Goal: Transaction & Acquisition: Purchase product/service

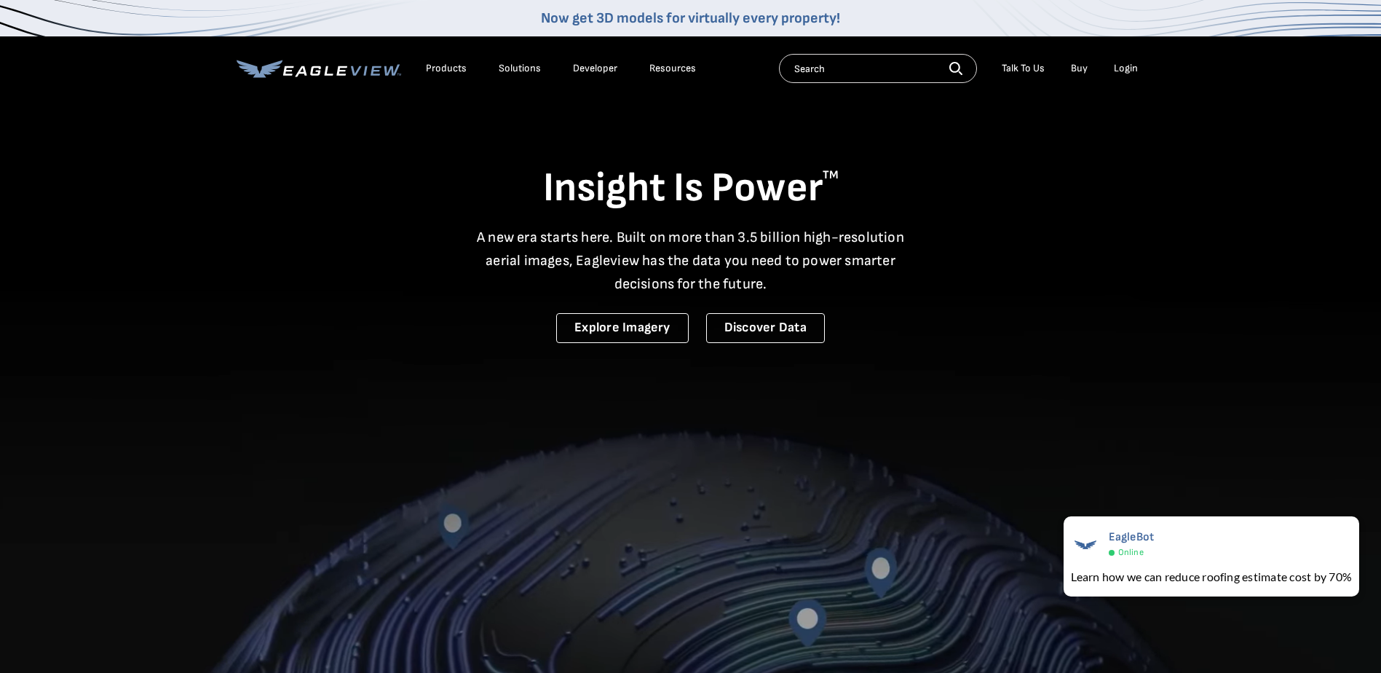
click at [1120, 69] on div "Login" at bounding box center [1126, 68] width 24 height 13
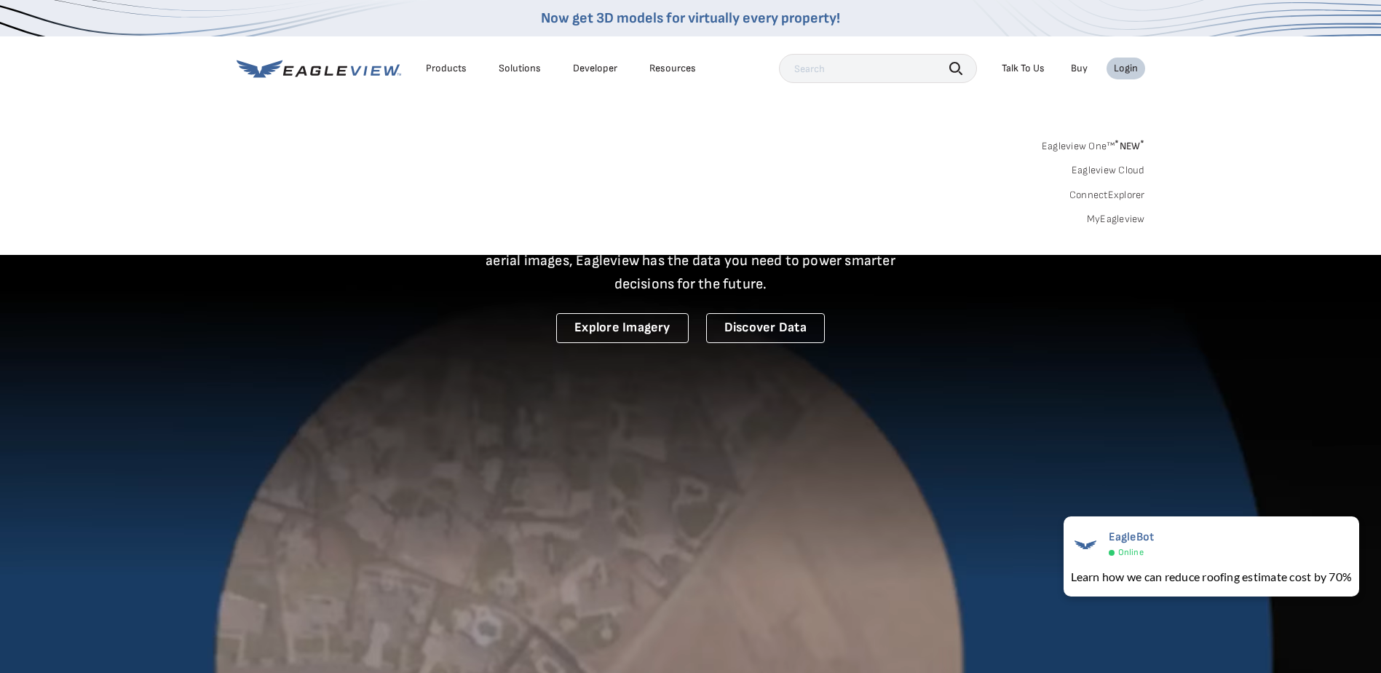
click at [1128, 216] on link "MyEagleview" at bounding box center [1116, 219] width 58 height 13
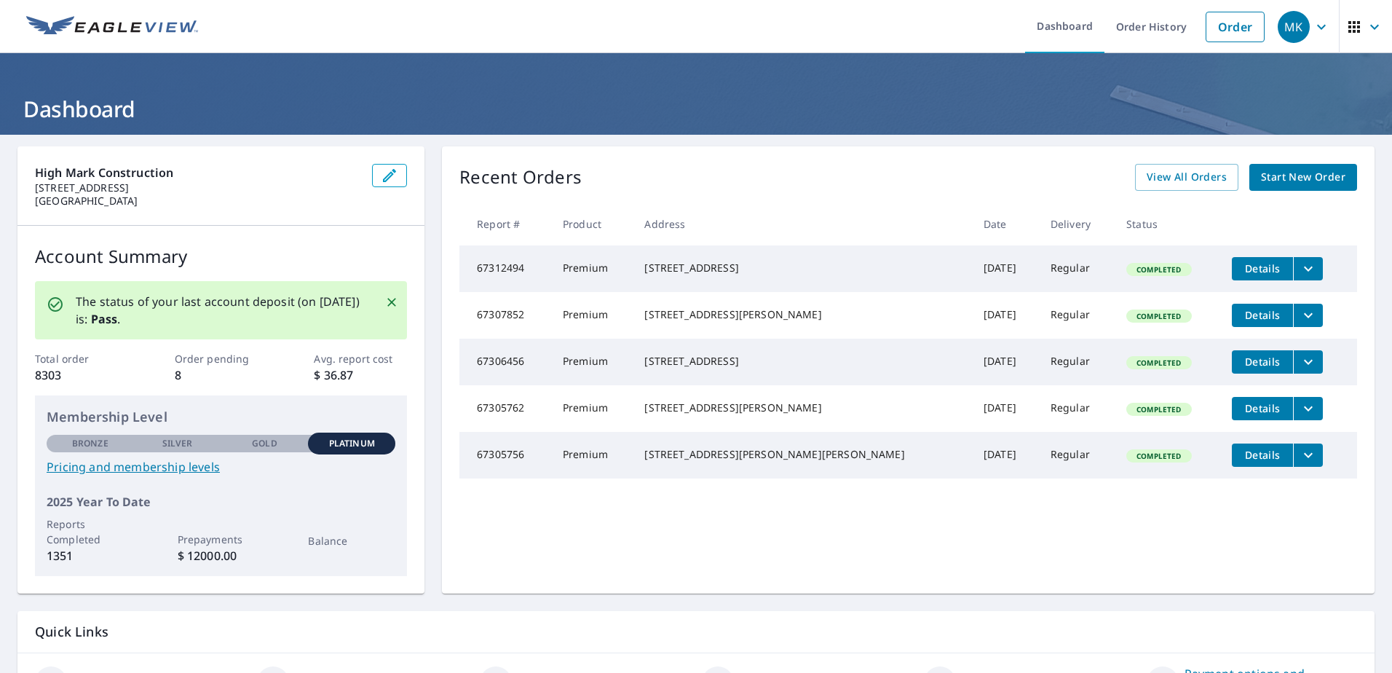
click at [1270, 168] on span "Start New Order" at bounding box center [1303, 177] width 84 height 18
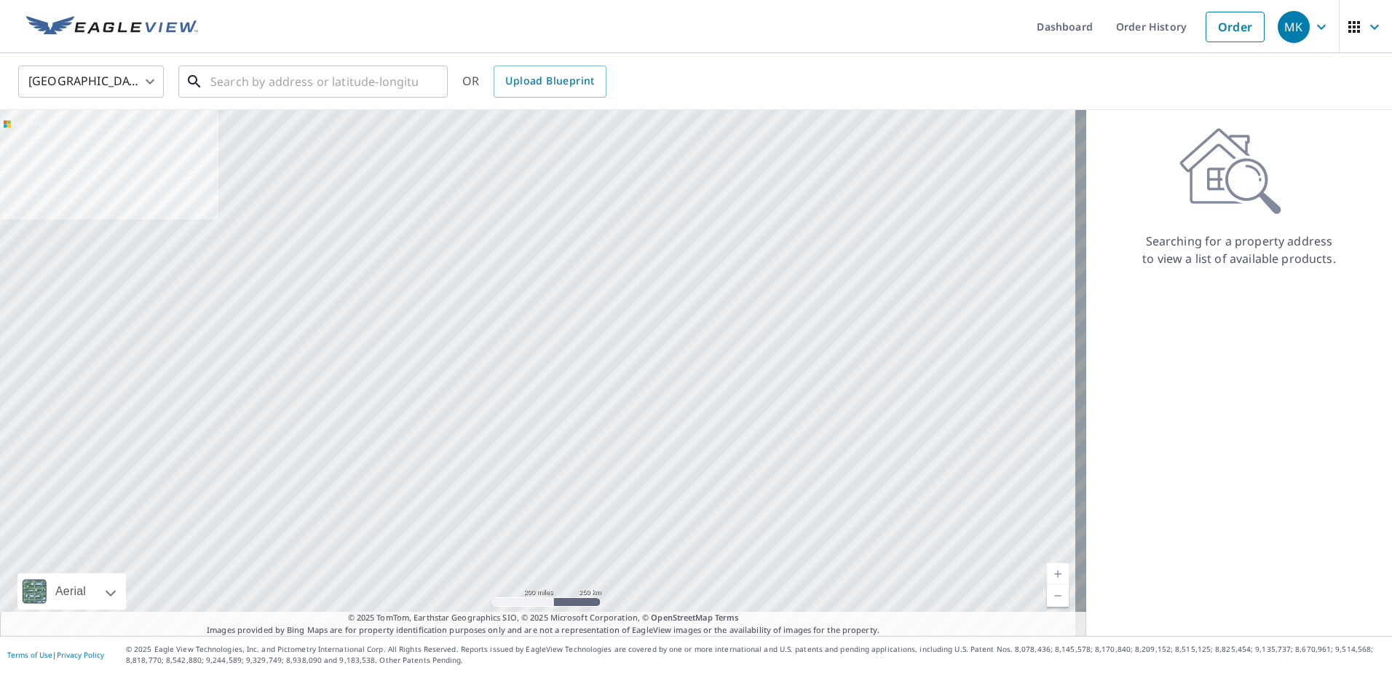
click at [242, 80] on input "text" at bounding box center [314, 81] width 208 height 41
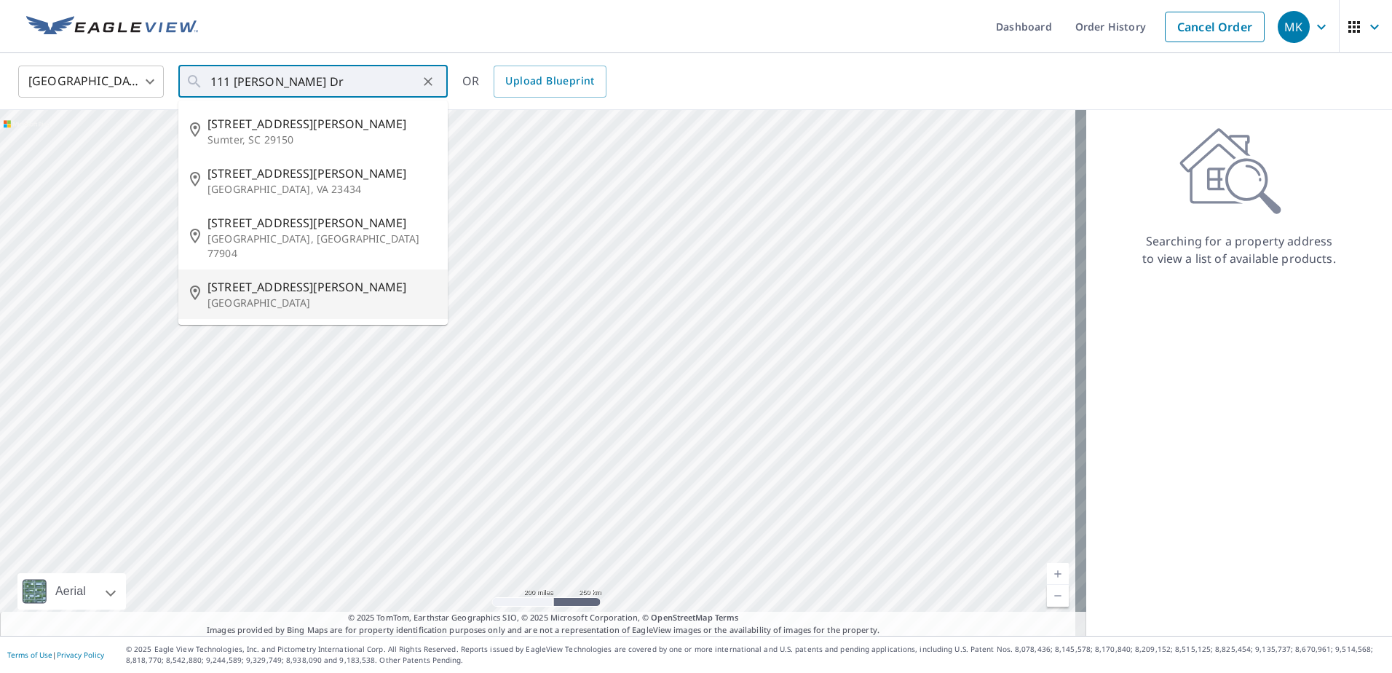
type input "111 Mccormick Dr Port Deposit, MD 21904"
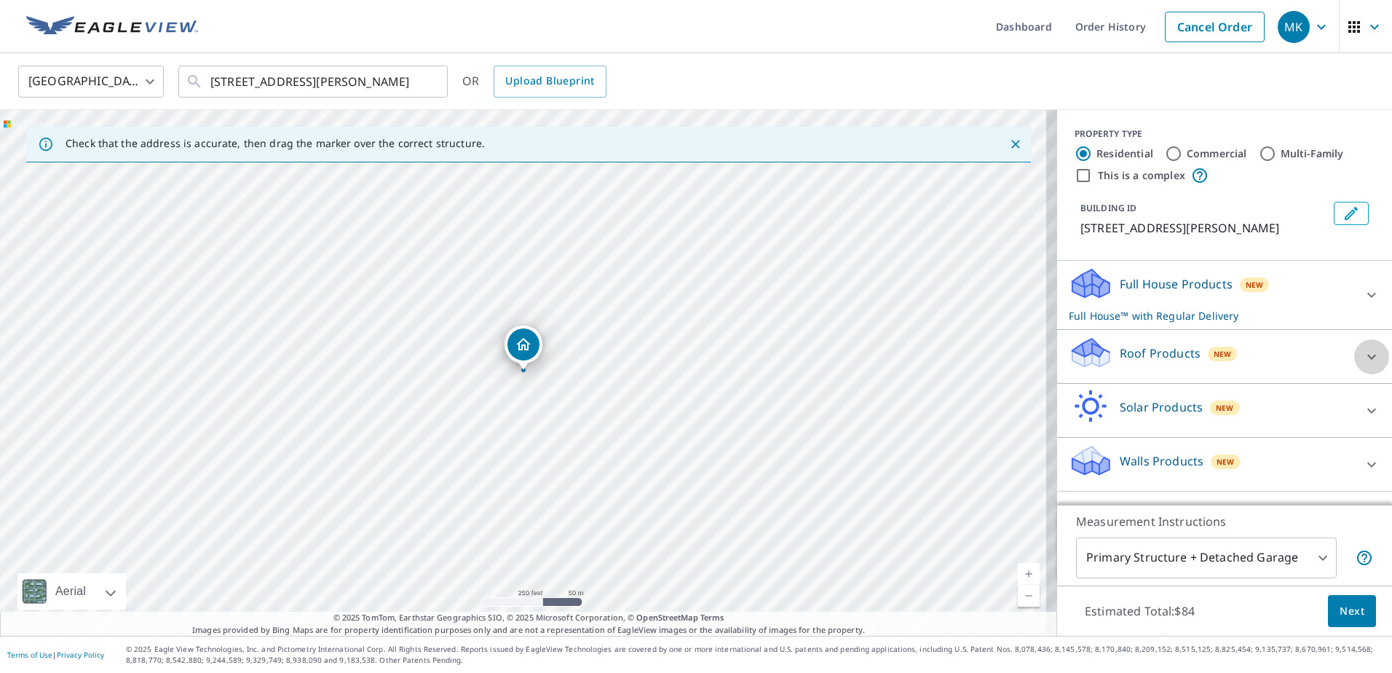
click at [1363, 351] on icon at bounding box center [1371, 356] width 17 height 17
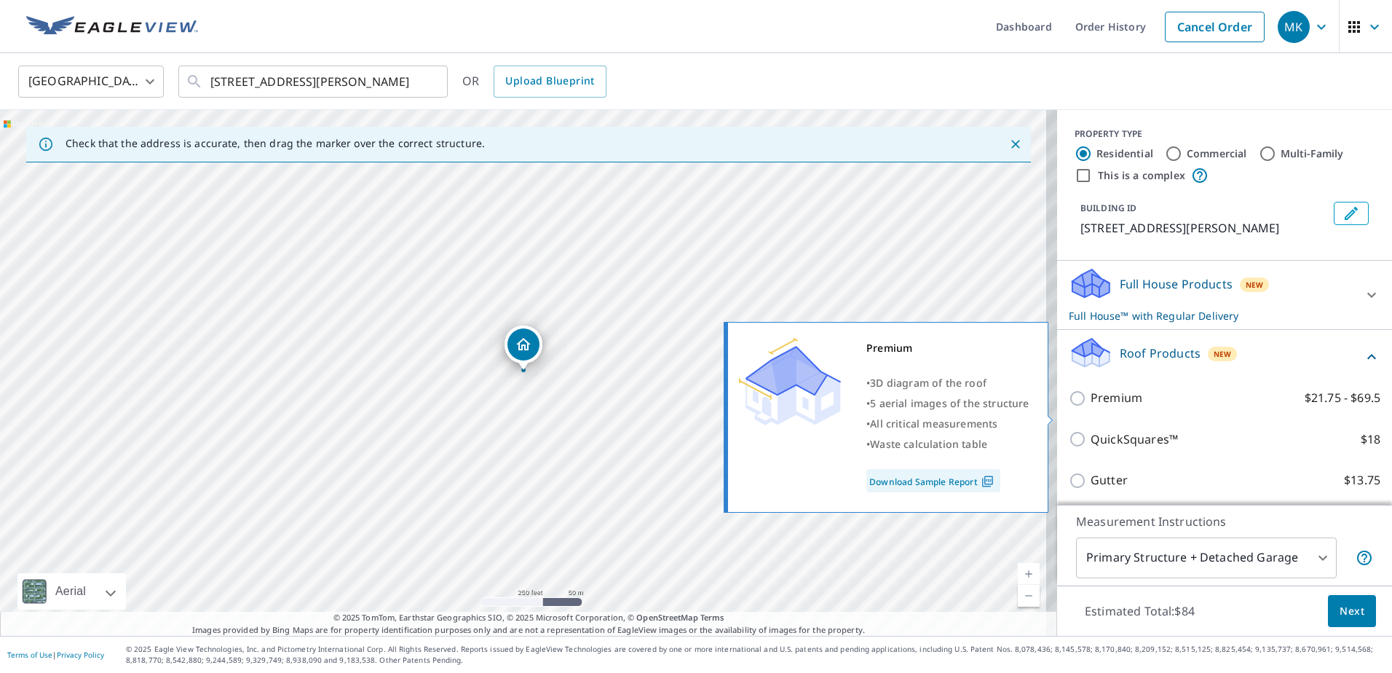
click at [1069, 407] on input "Premium $21.75 - $69.5" at bounding box center [1080, 398] width 22 height 17
checkbox input "true"
checkbox input "false"
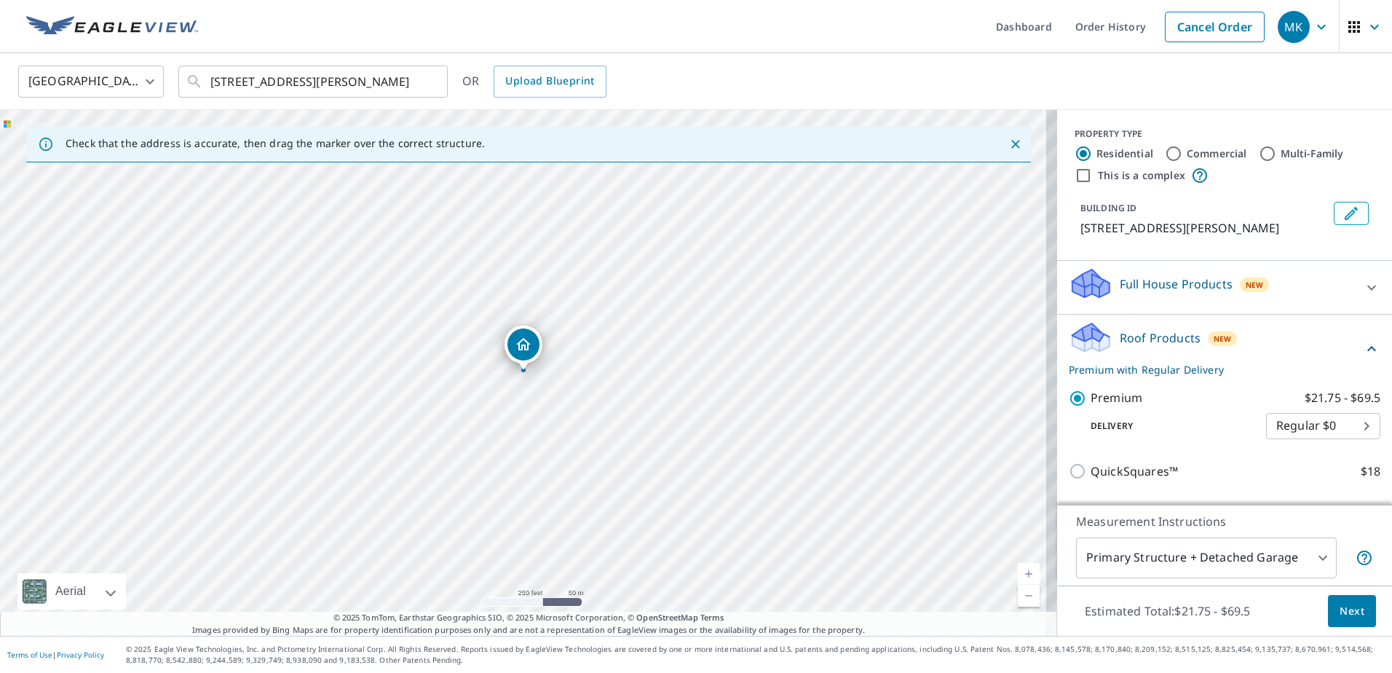
click at [1343, 601] on button "Next" at bounding box center [1352, 611] width 48 height 33
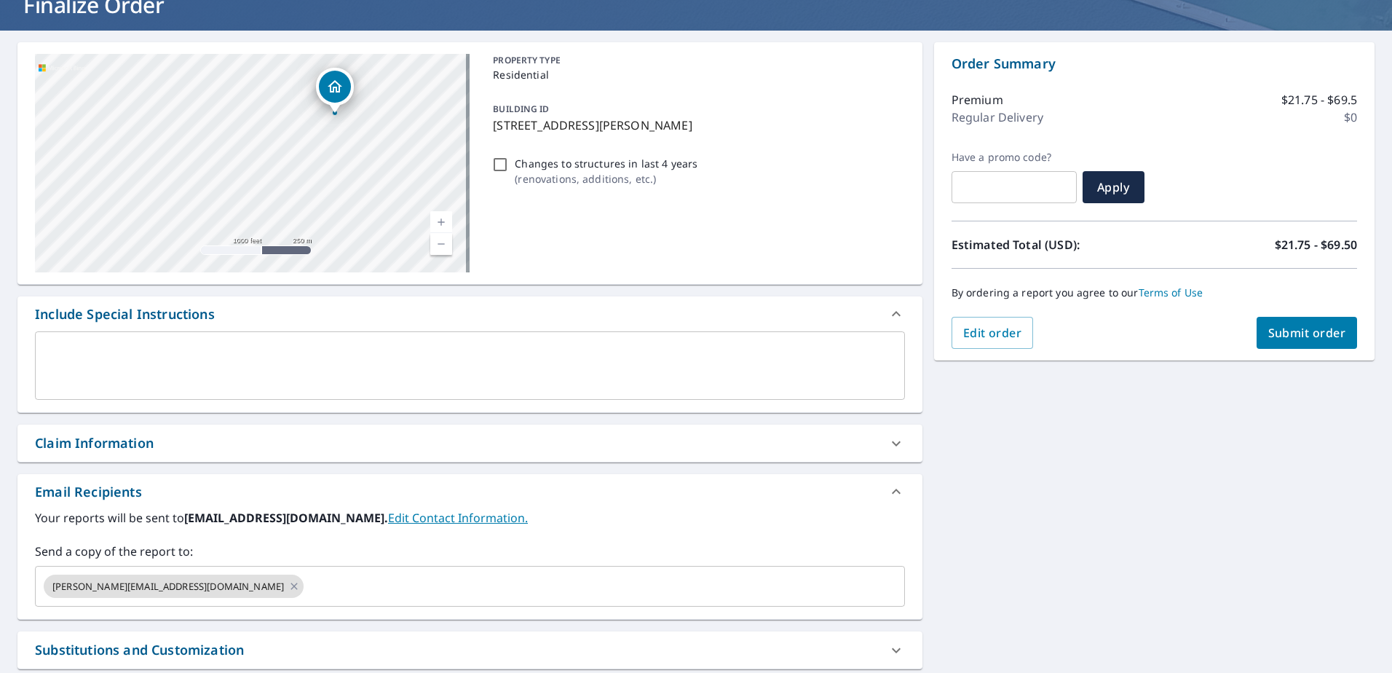
scroll to position [244, 0]
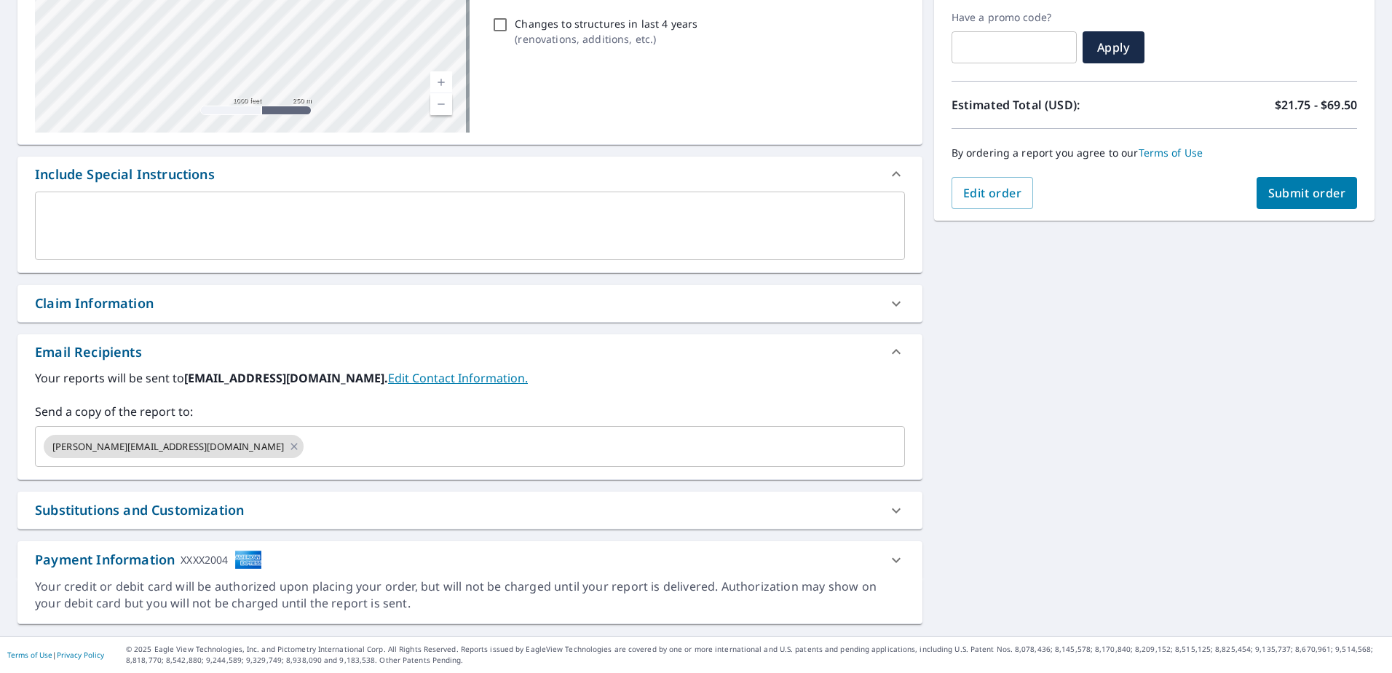
click at [306, 443] on input "text" at bounding box center [591, 447] width 571 height 28
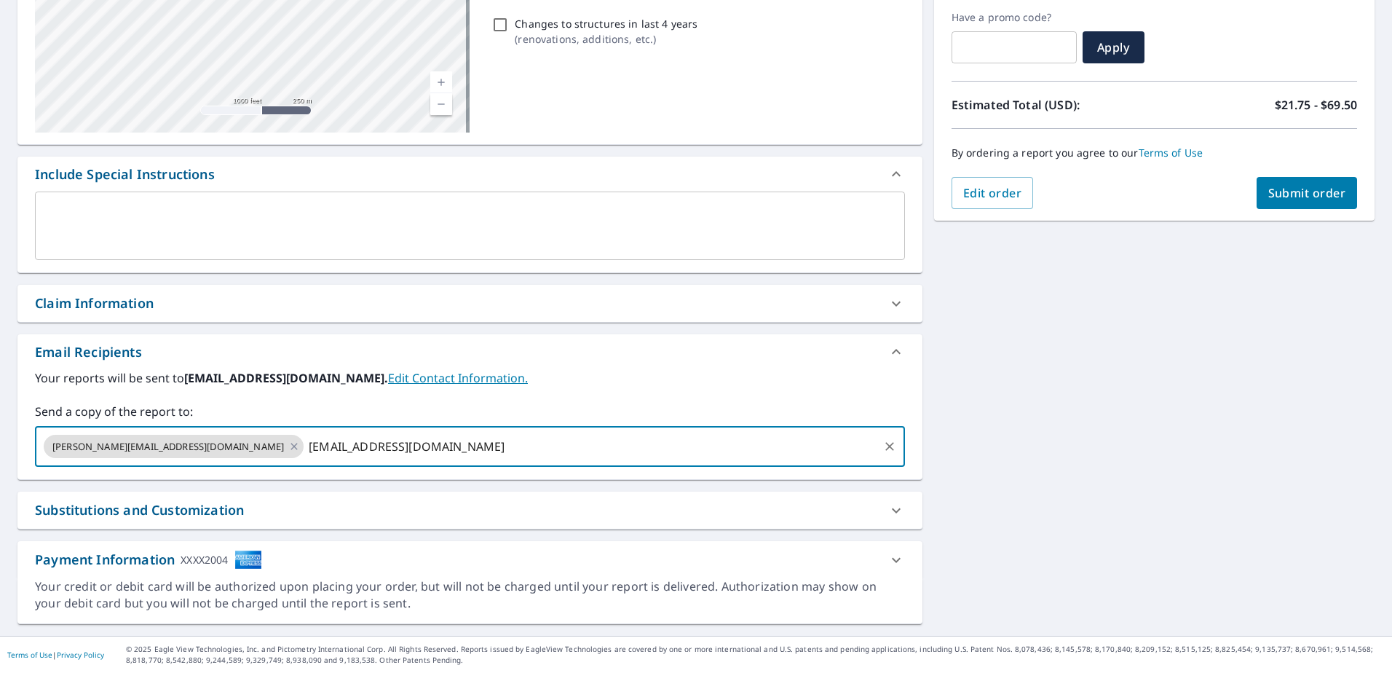
type input "emcmullen@highmarkconstruction.com"
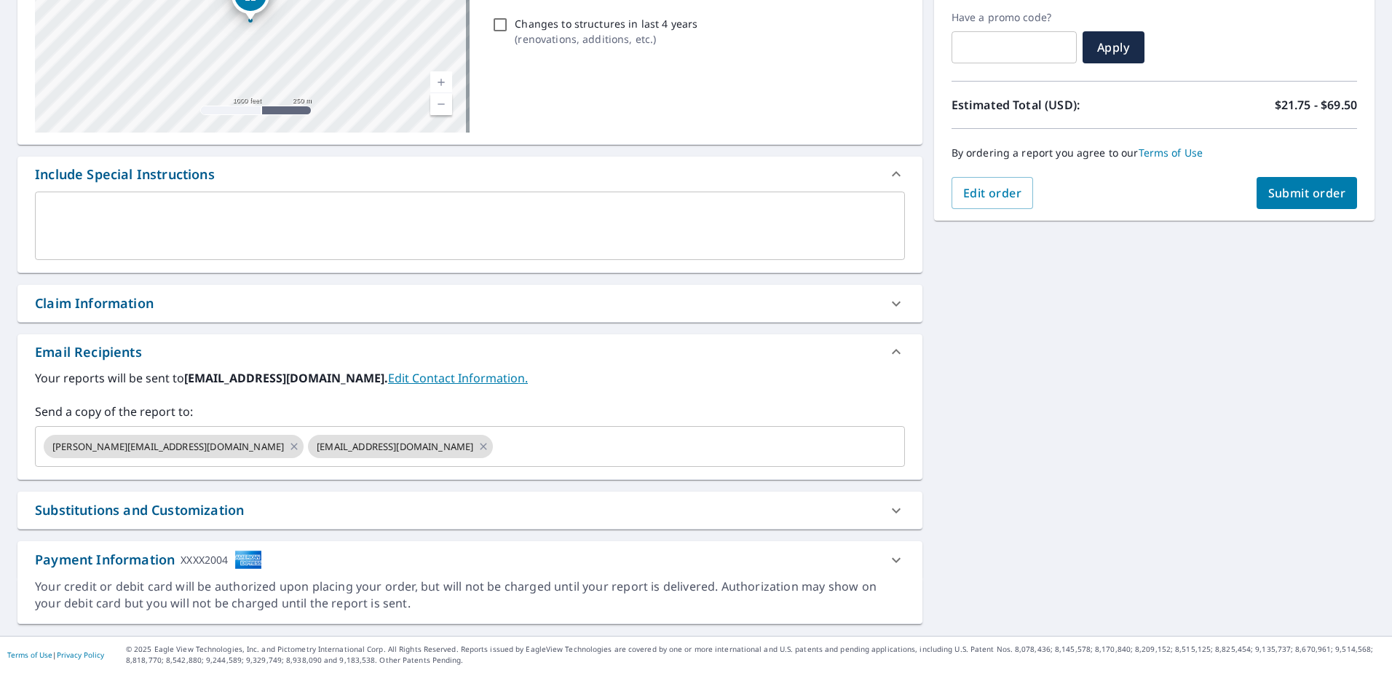
click at [1310, 212] on div "Order Summary Premium $21.75 - $69.5 Regular Delivery $0 Have a promo code? ​ A…" at bounding box center [1154, 61] width 441 height 318
click at [1303, 196] on span "Submit order" at bounding box center [1307, 193] width 78 height 16
checkbox input "true"
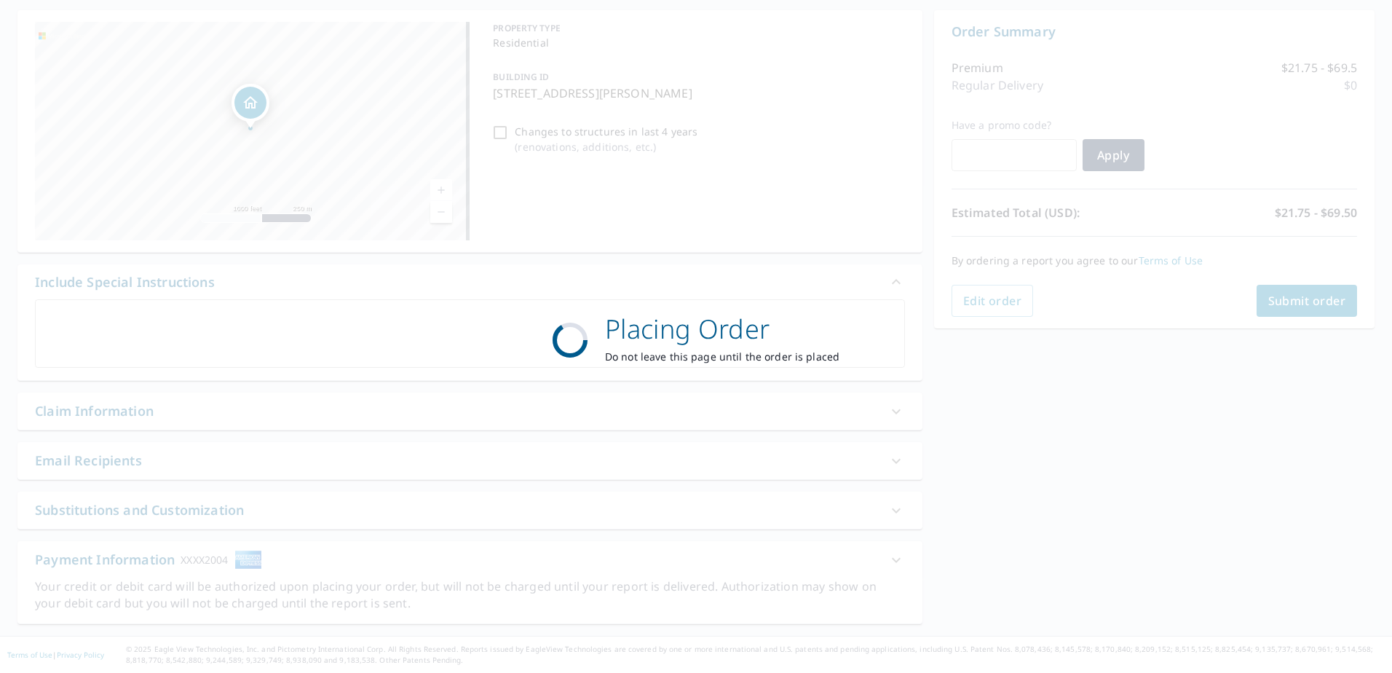
scroll to position [136, 0]
